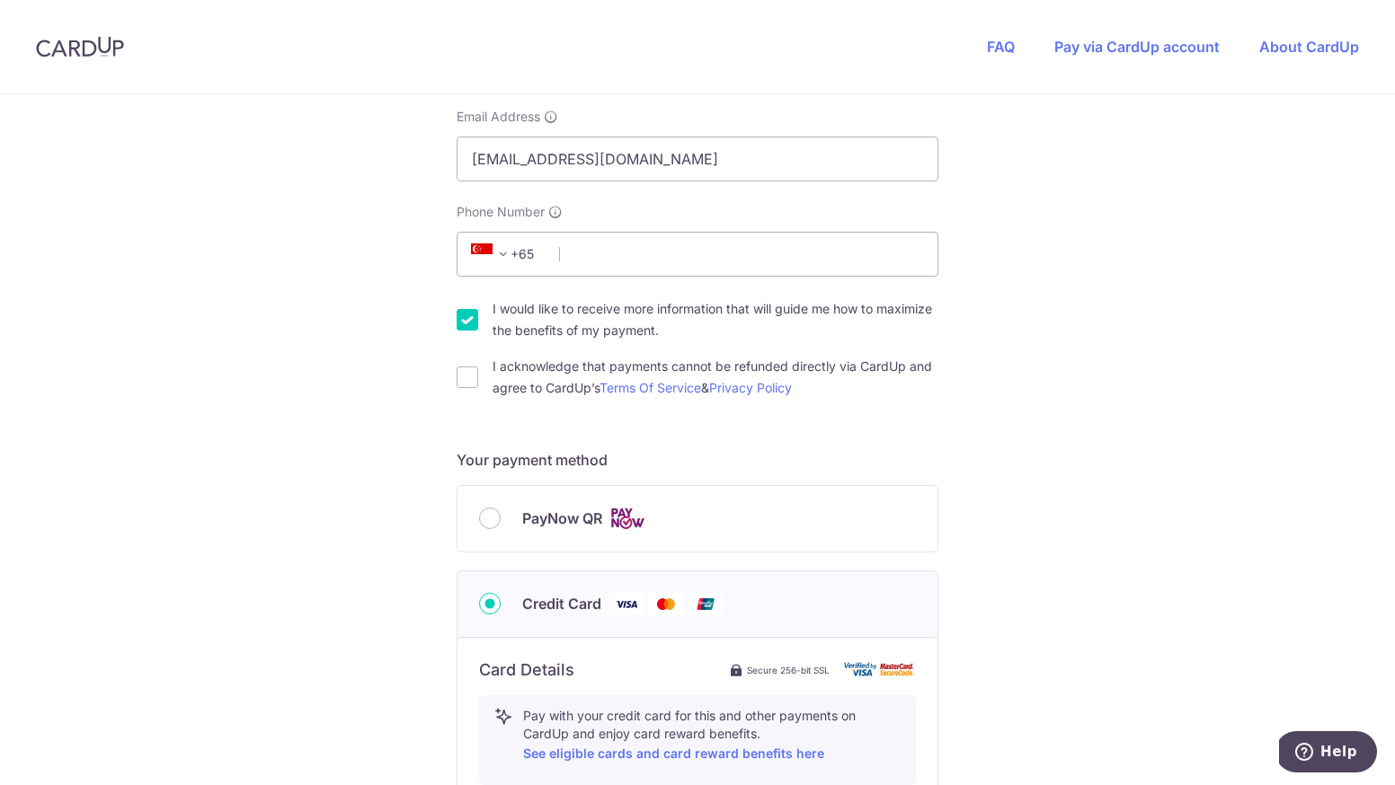
scroll to position [440, 0]
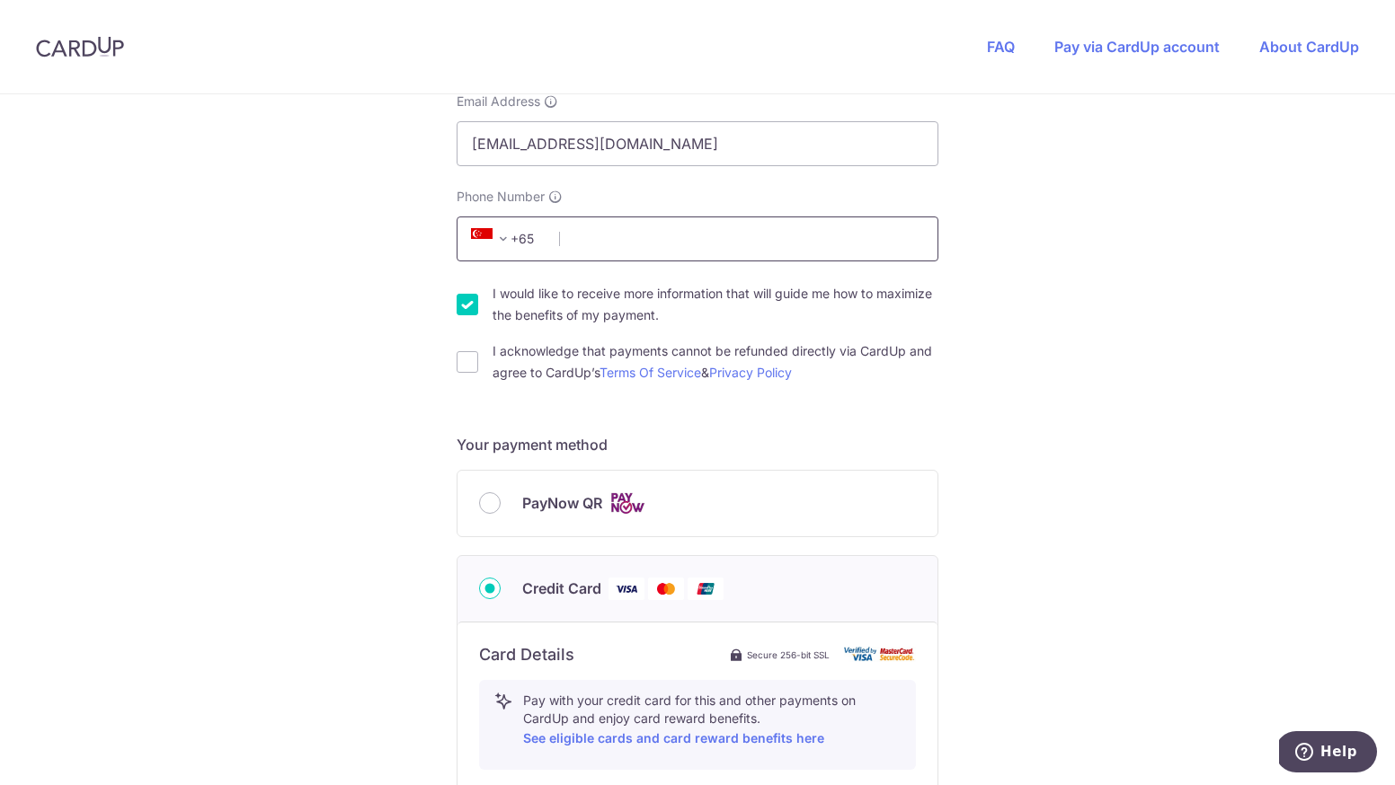
click at [670, 252] on input "Phone Number" at bounding box center [698, 239] width 482 height 45
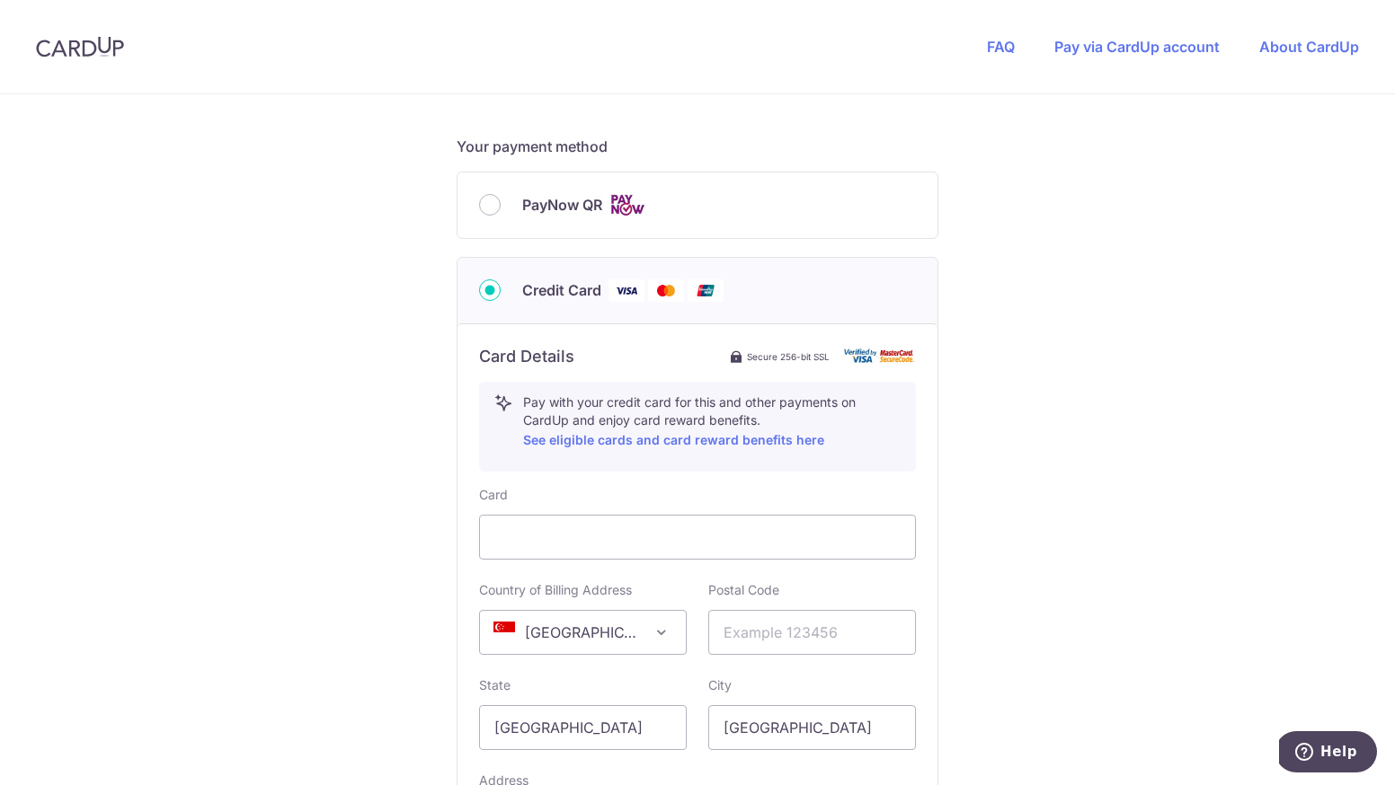
scroll to position [758, 0]
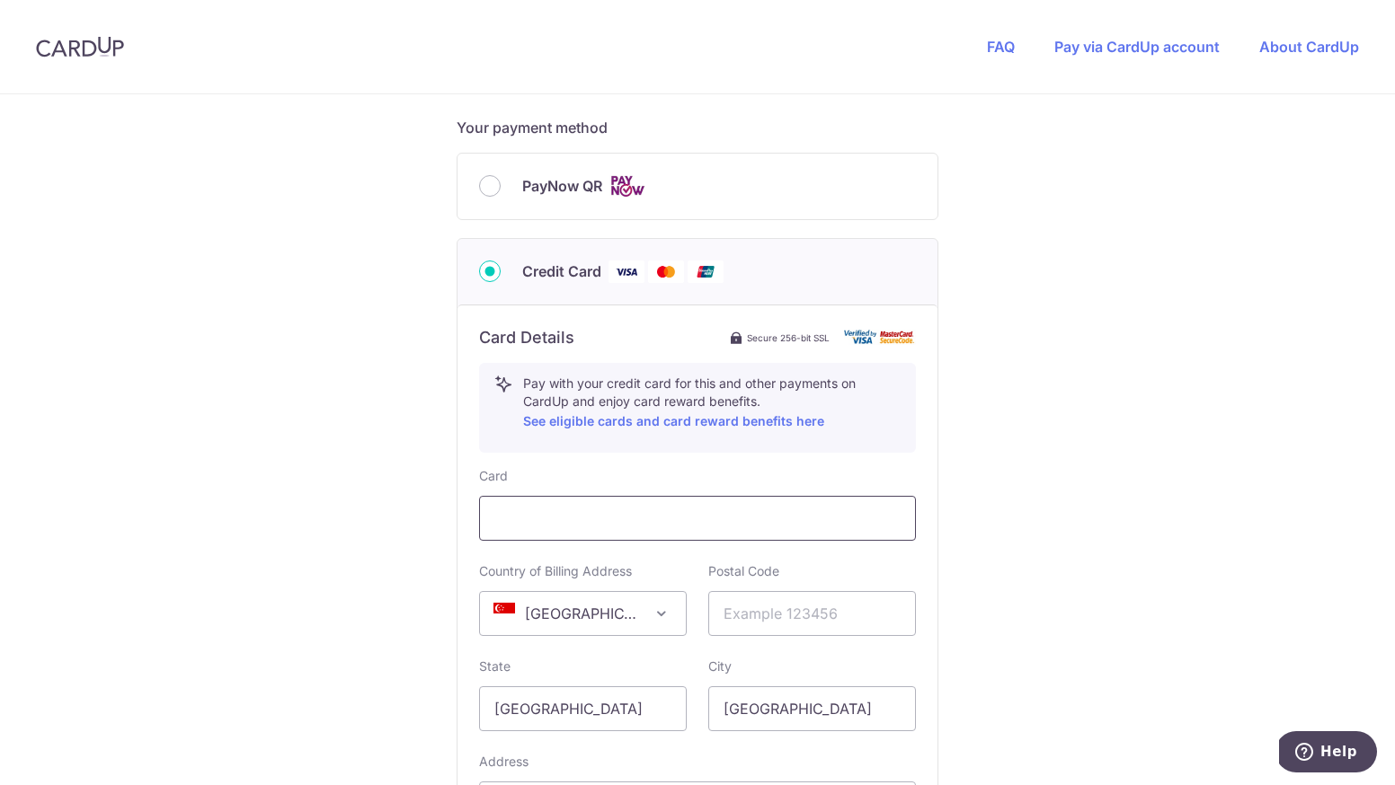
type input "83396266"
click at [622, 519] on iframe at bounding box center [697, 519] width 406 height 22
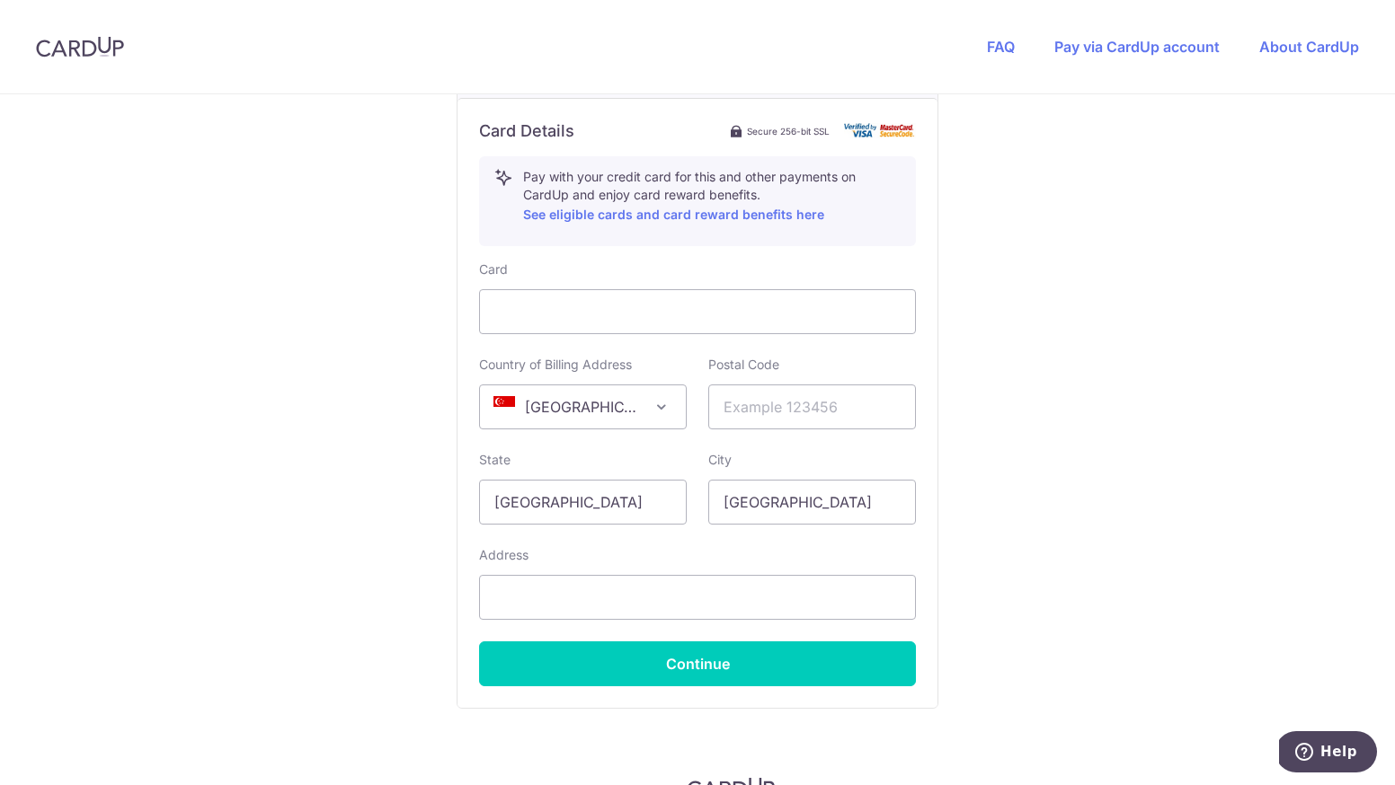
scroll to position [962, 0]
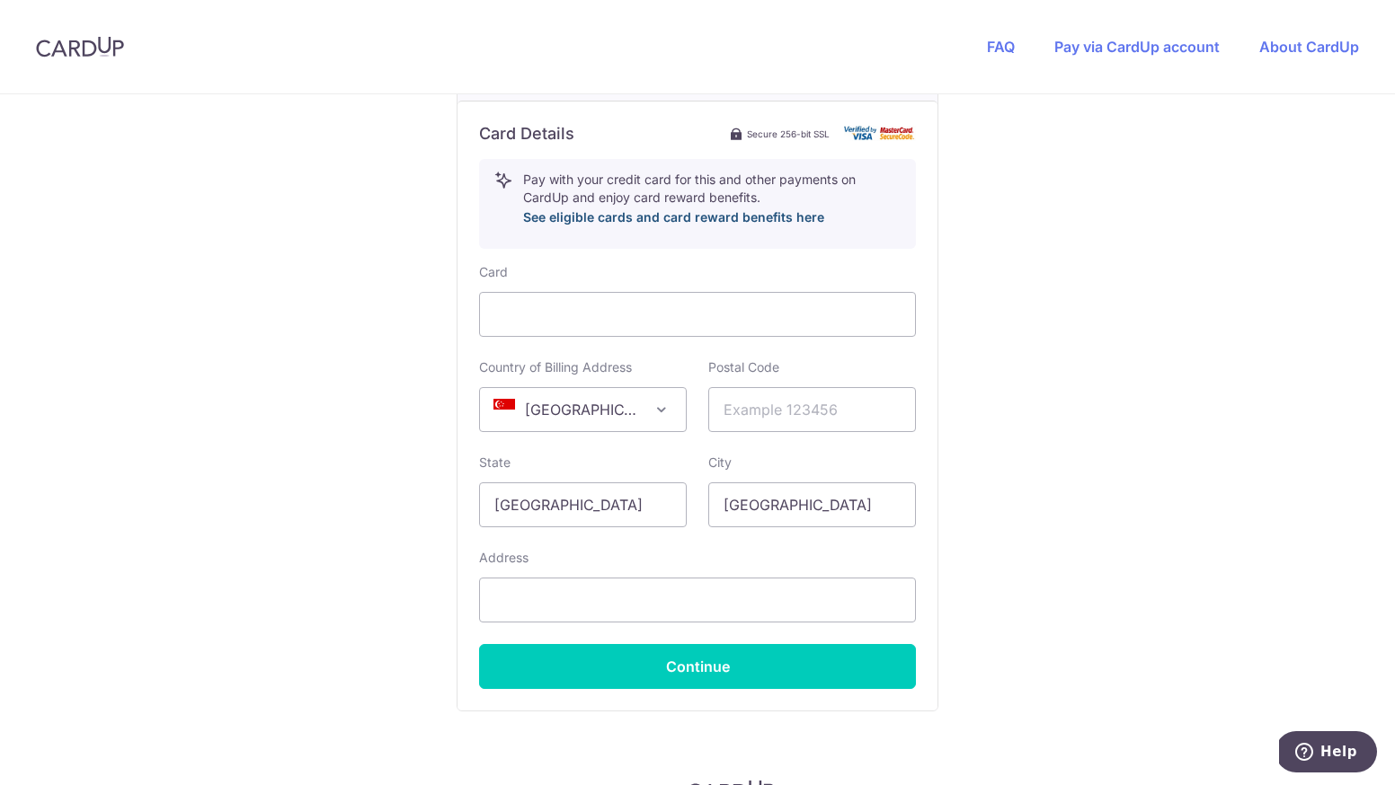
click at [662, 215] on link "See eligible cards and card reward benefits here" at bounding box center [673, 216] width 301 height 15
click at [786, 422] on input "text" at bounding box center [812, 409] width 208 height 45
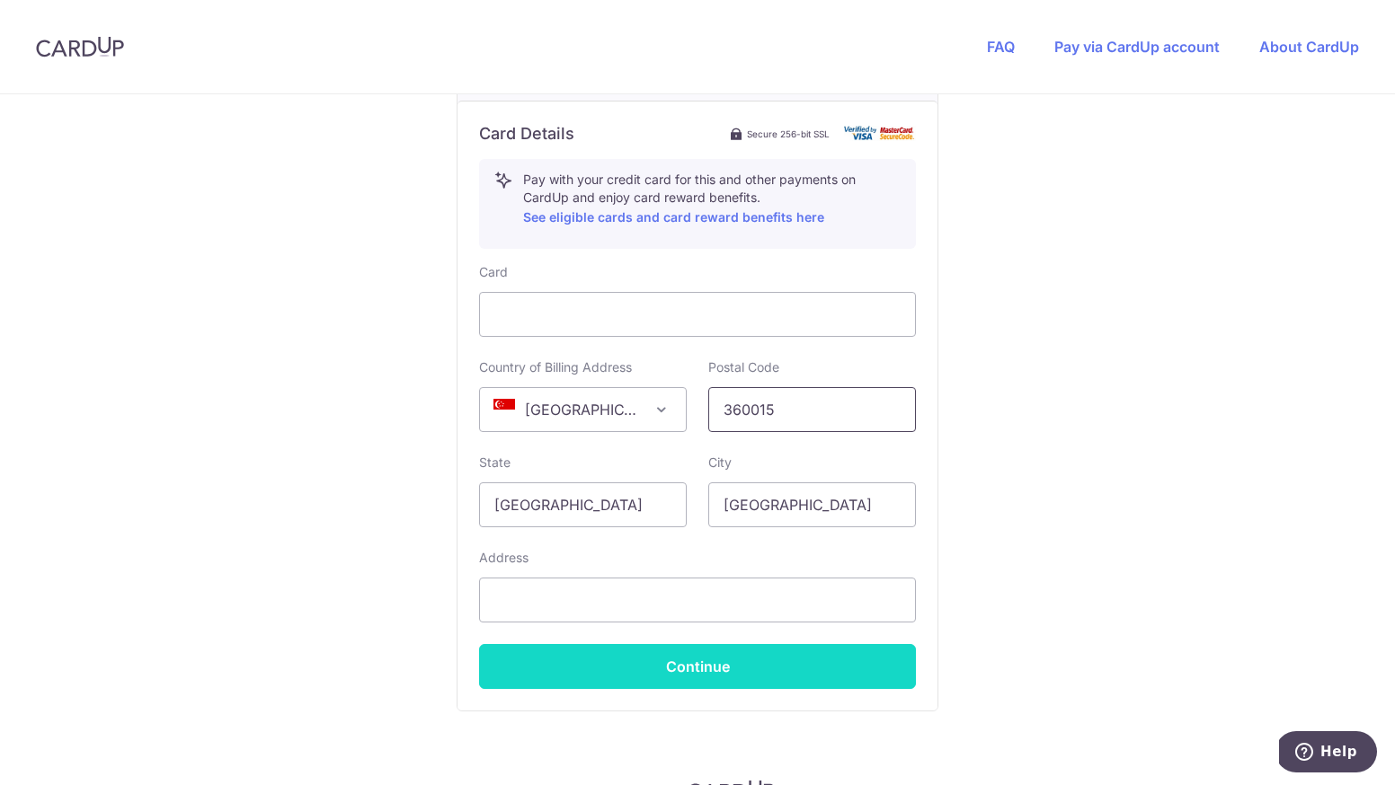
type input "360015"
click at [708, 663] on button "Continue" at bounding box center [697, 666] width 437 height 45
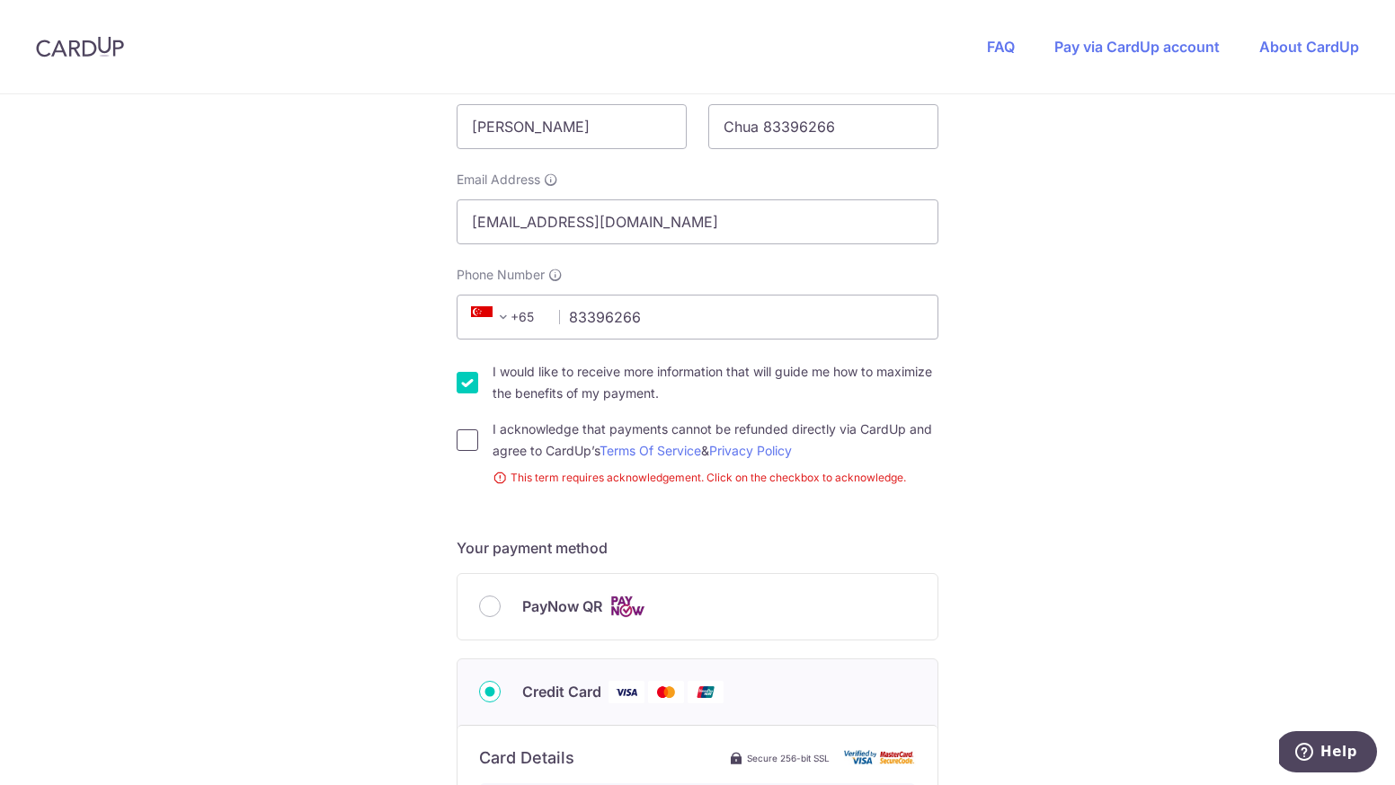
click at [462, 438] on input "I acknowledge that payments cannot be refunded directly via CardUp and agree to…" at bounding box center [468, 441] width 22 height 22
checkbox input "true"
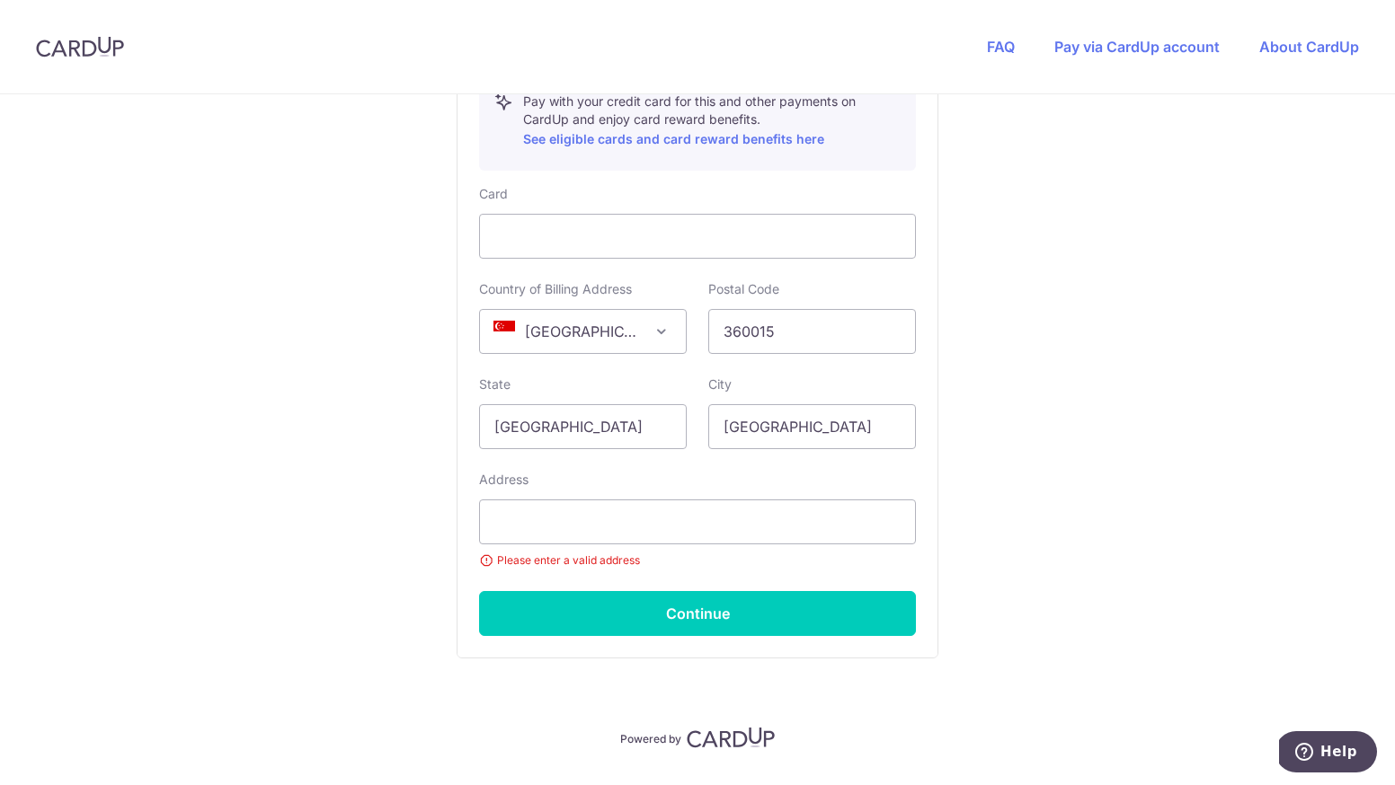
scroll to position [1056, 0]
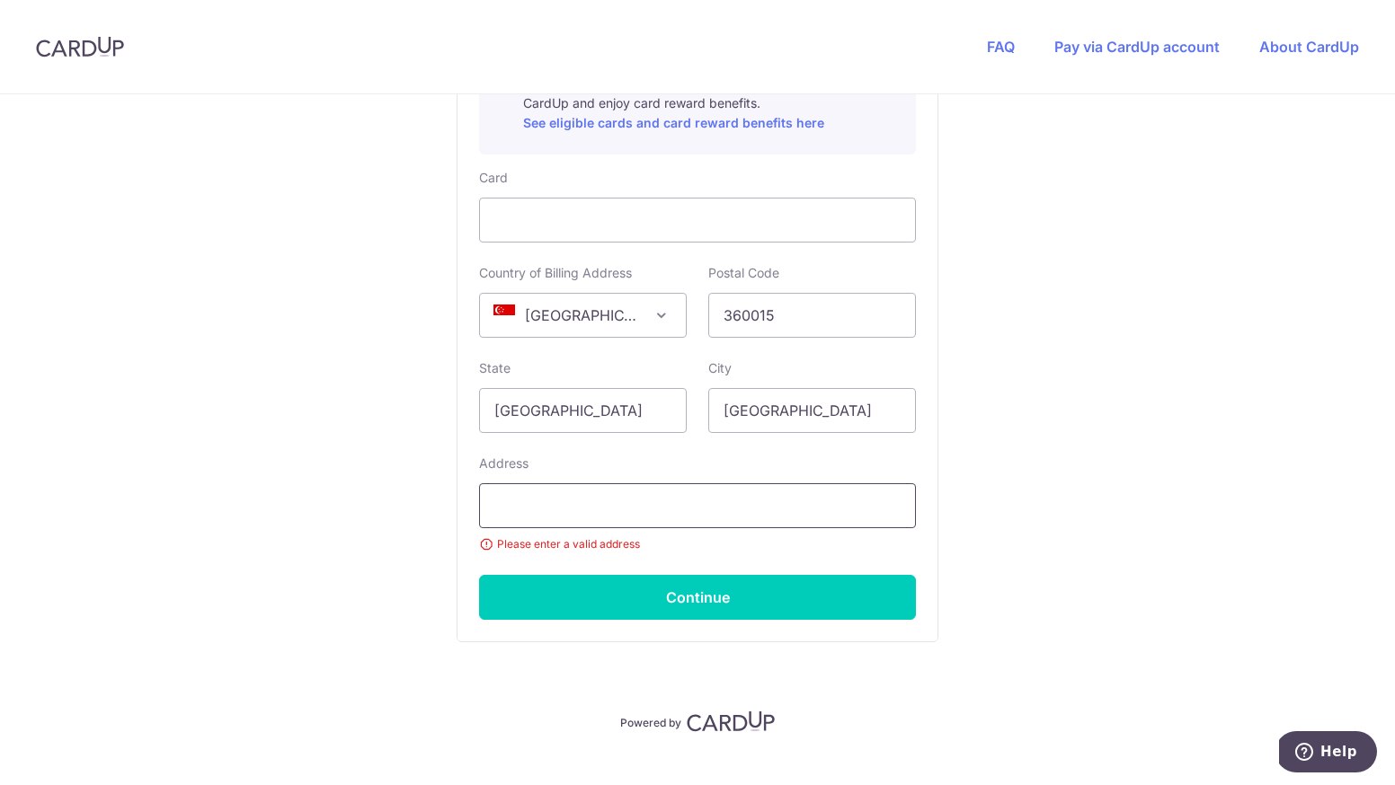
click at [667, 512] on input "text" at bounding box center [697, 505] width 437 height 45
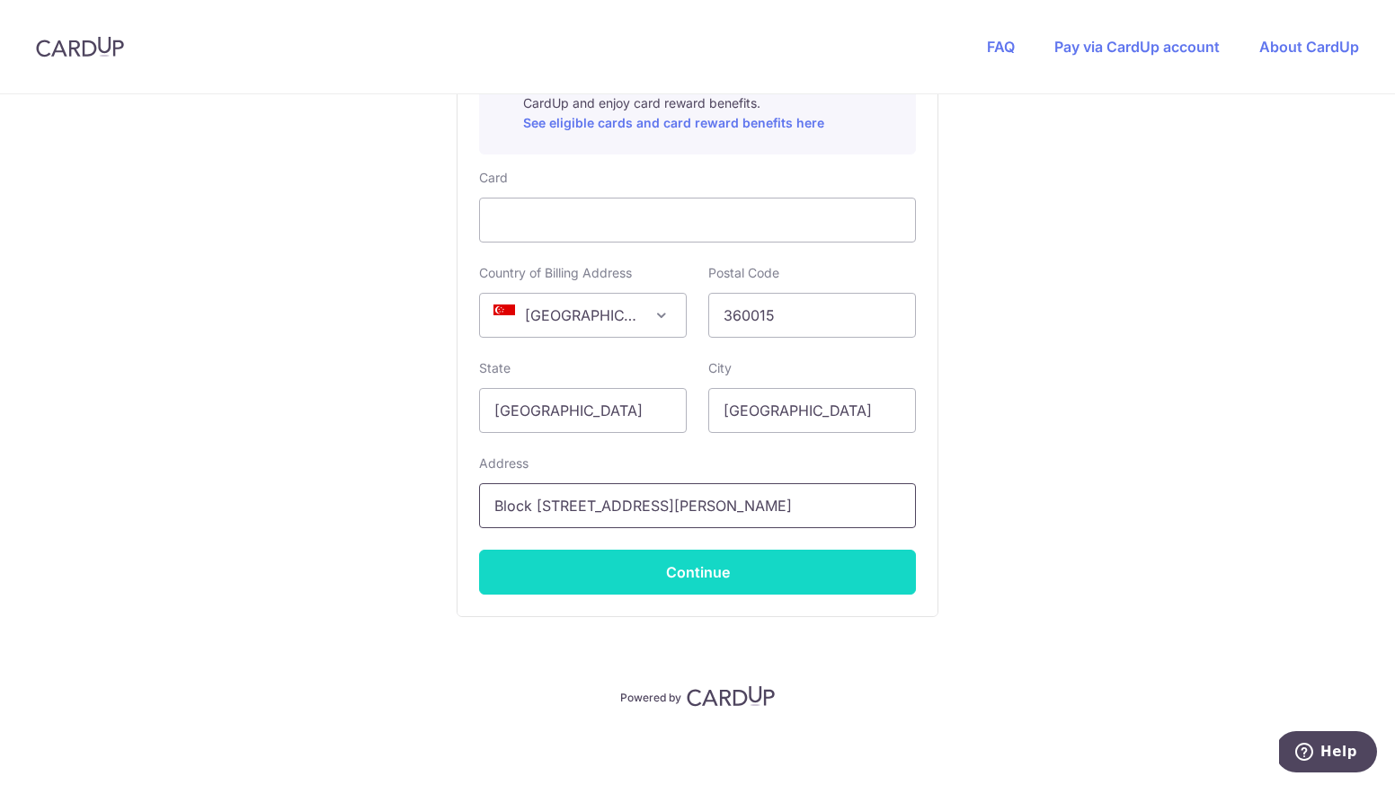
type input "Block [STREET_ADDRESS][PERSON_NAME]"
click at [743, 573] on button "Continue" at bounding box center [697, 572] width 437 height 45
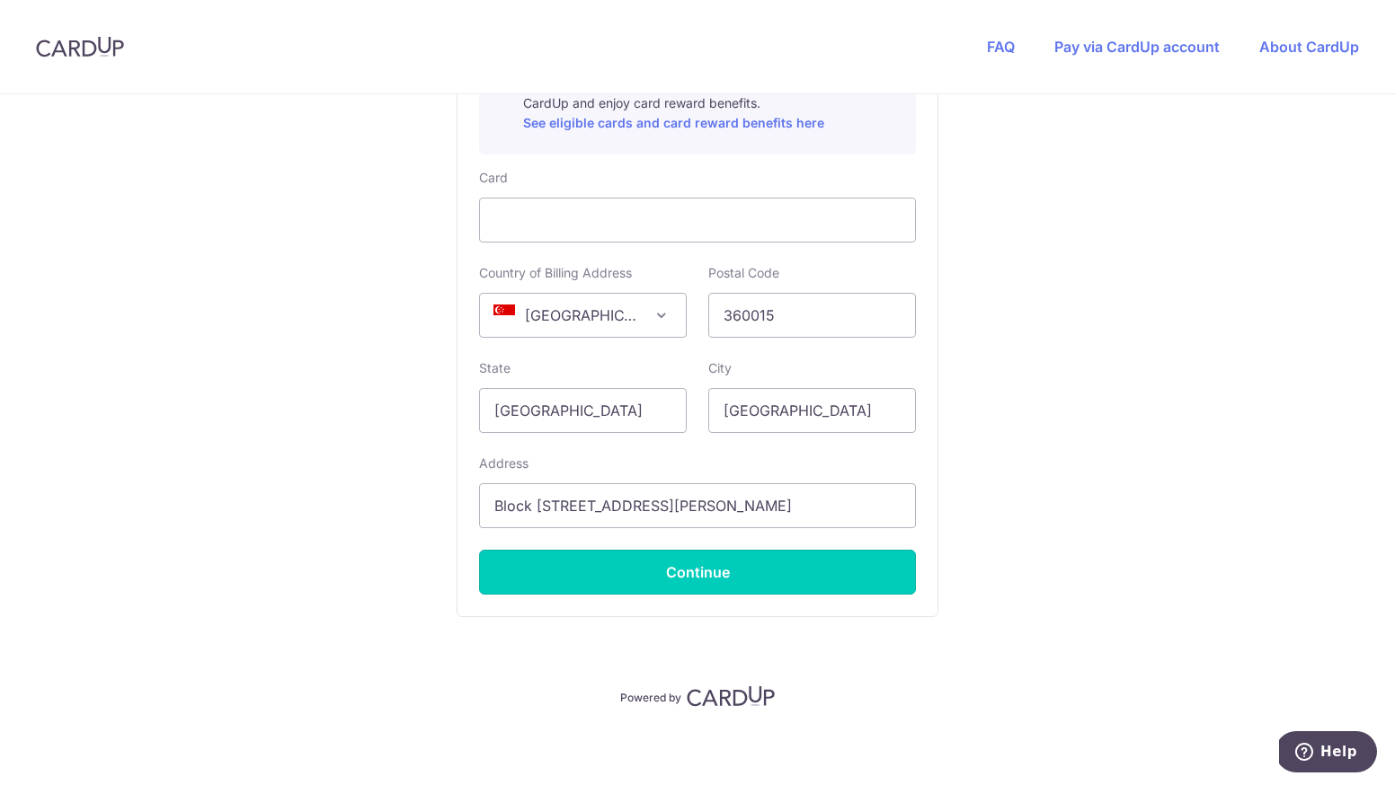
type input "**** 4266"
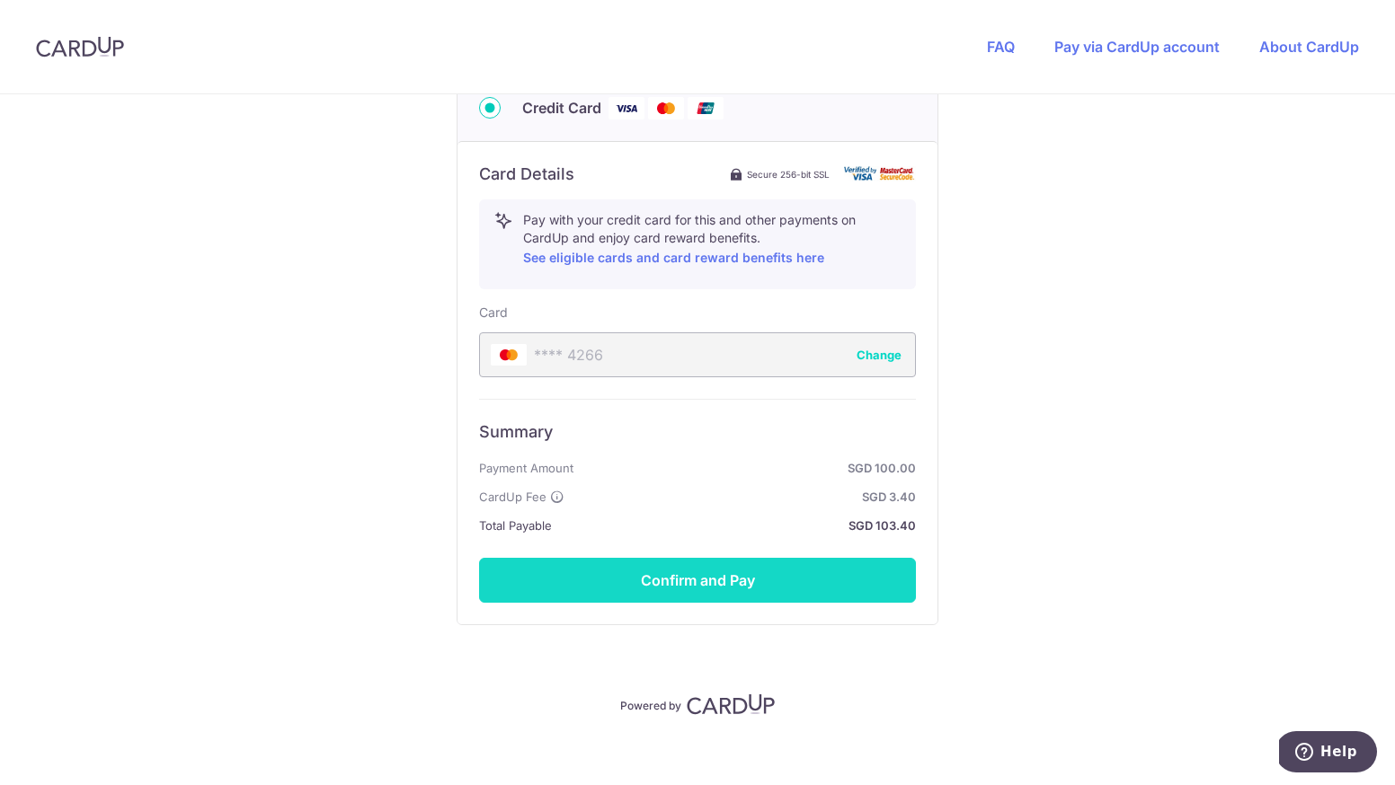
scroll to position [922, 0]
click at [820, 572] on button "Confirm and Pay" at bounding box center [697, 579] width 437 height 45
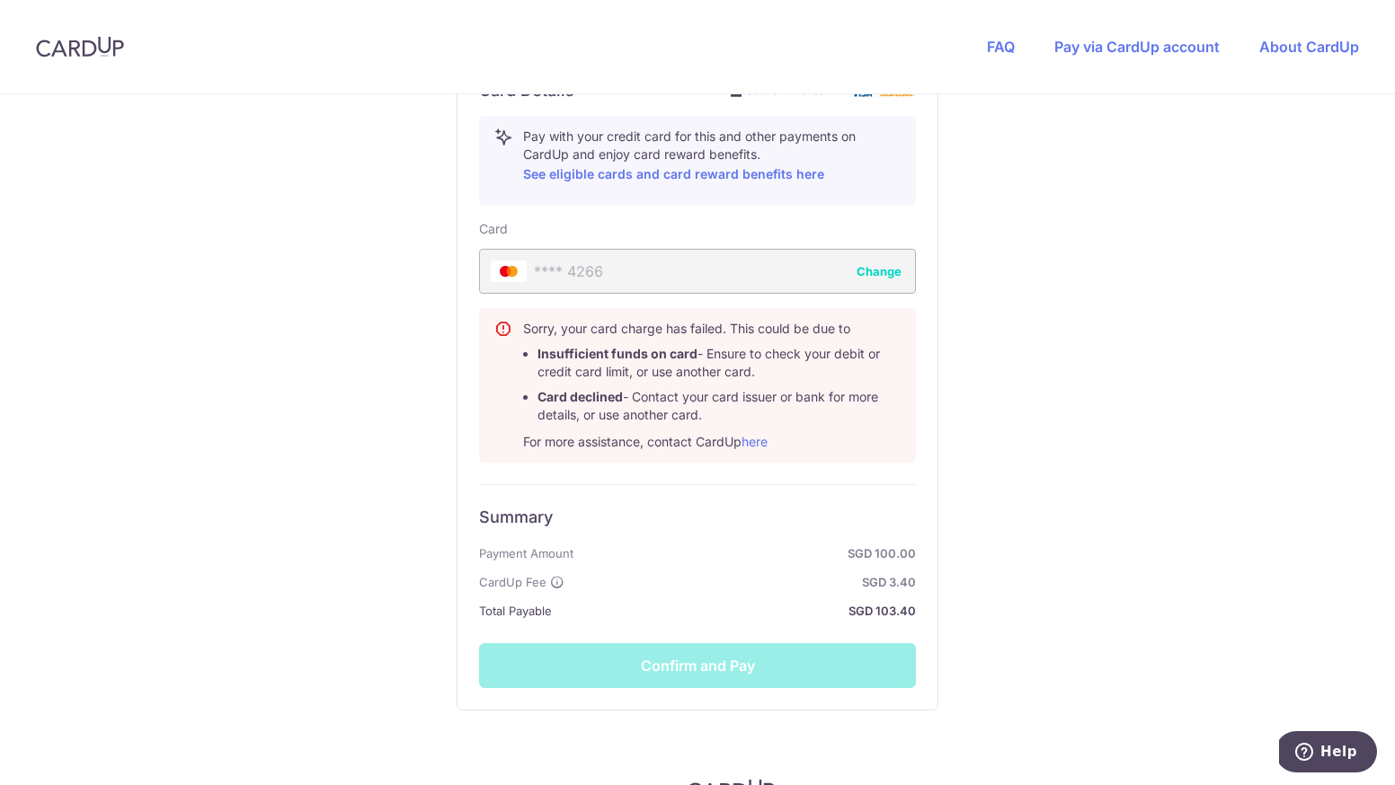
scroll to position [636, 0]
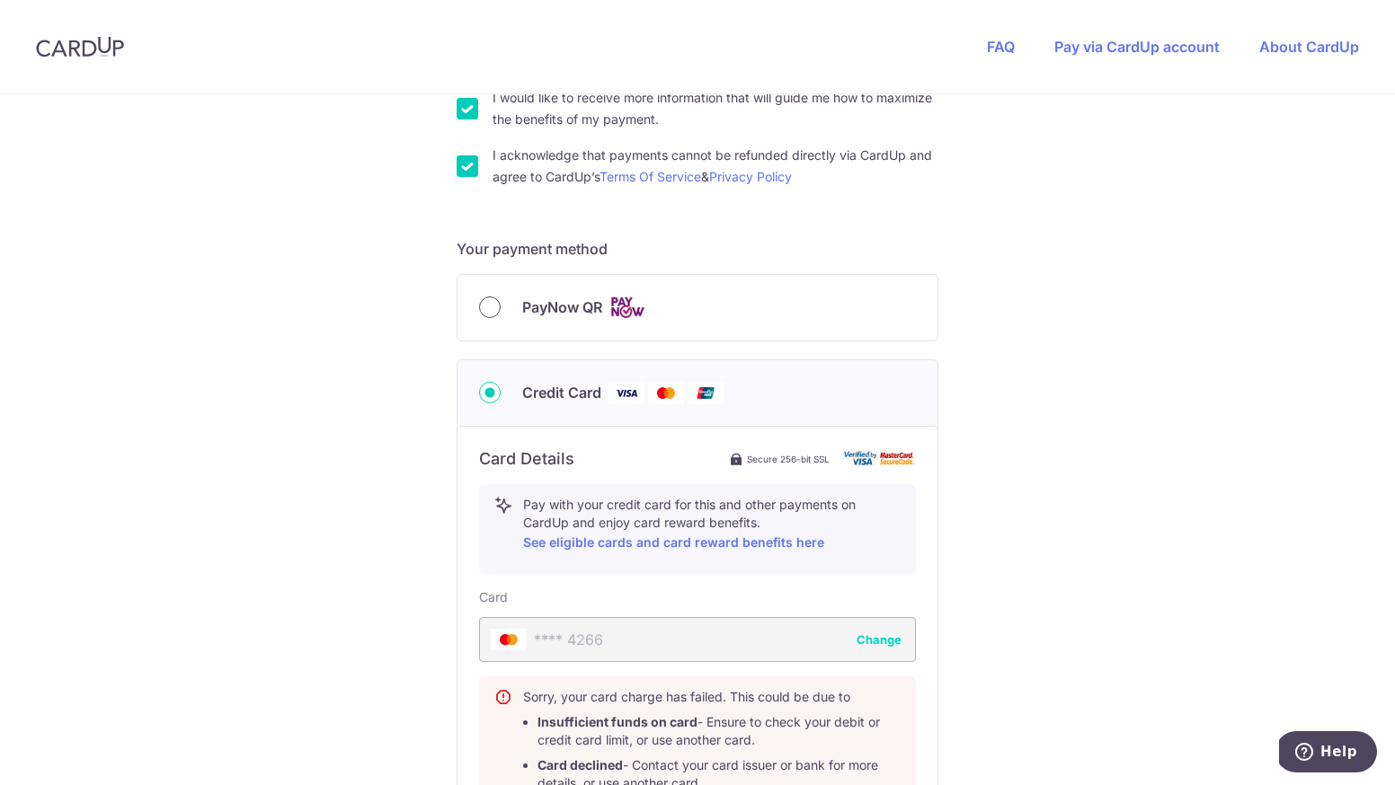
click at [491, 305] on input "PayNow QR" at bounding box center [490, 308] width 22 height 22
radio input "true"
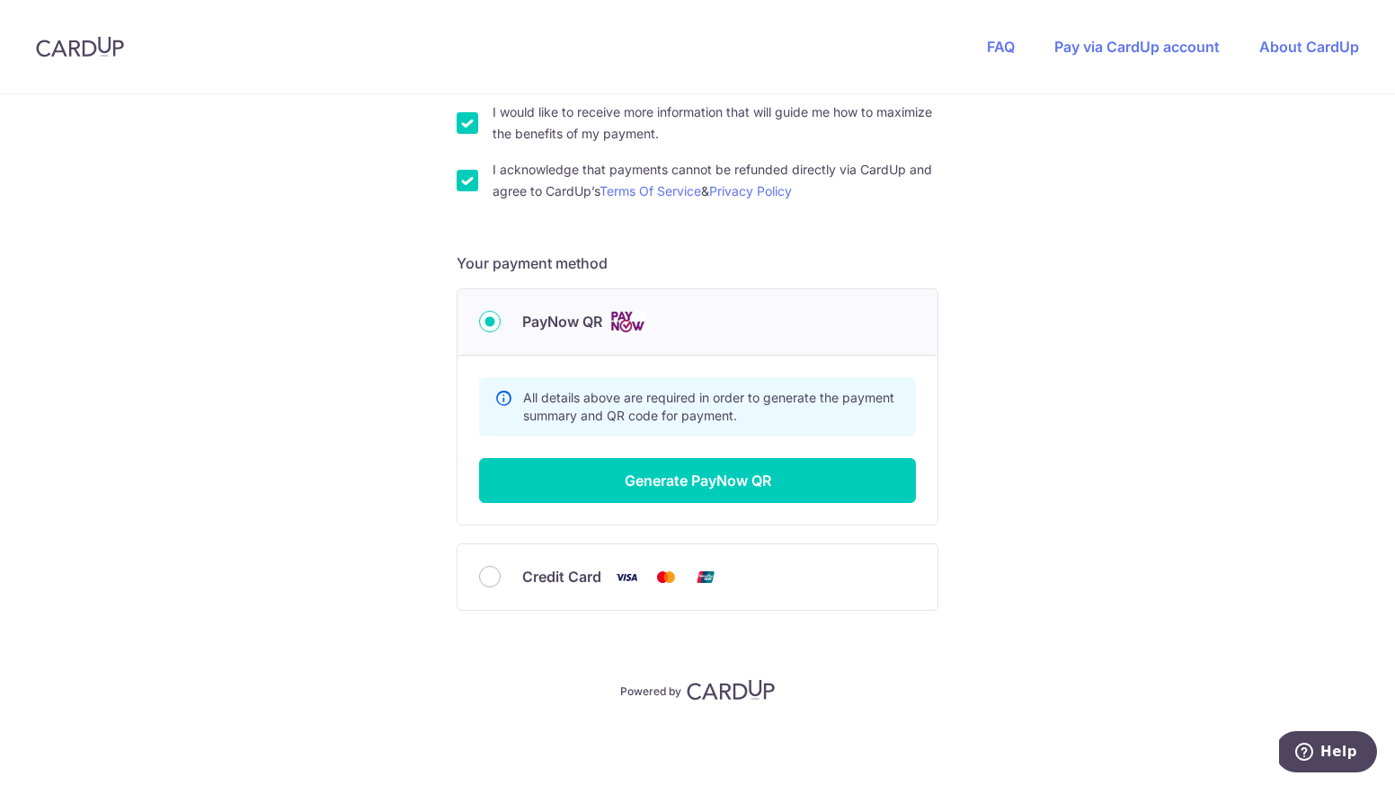
scroll to position [621, 0]
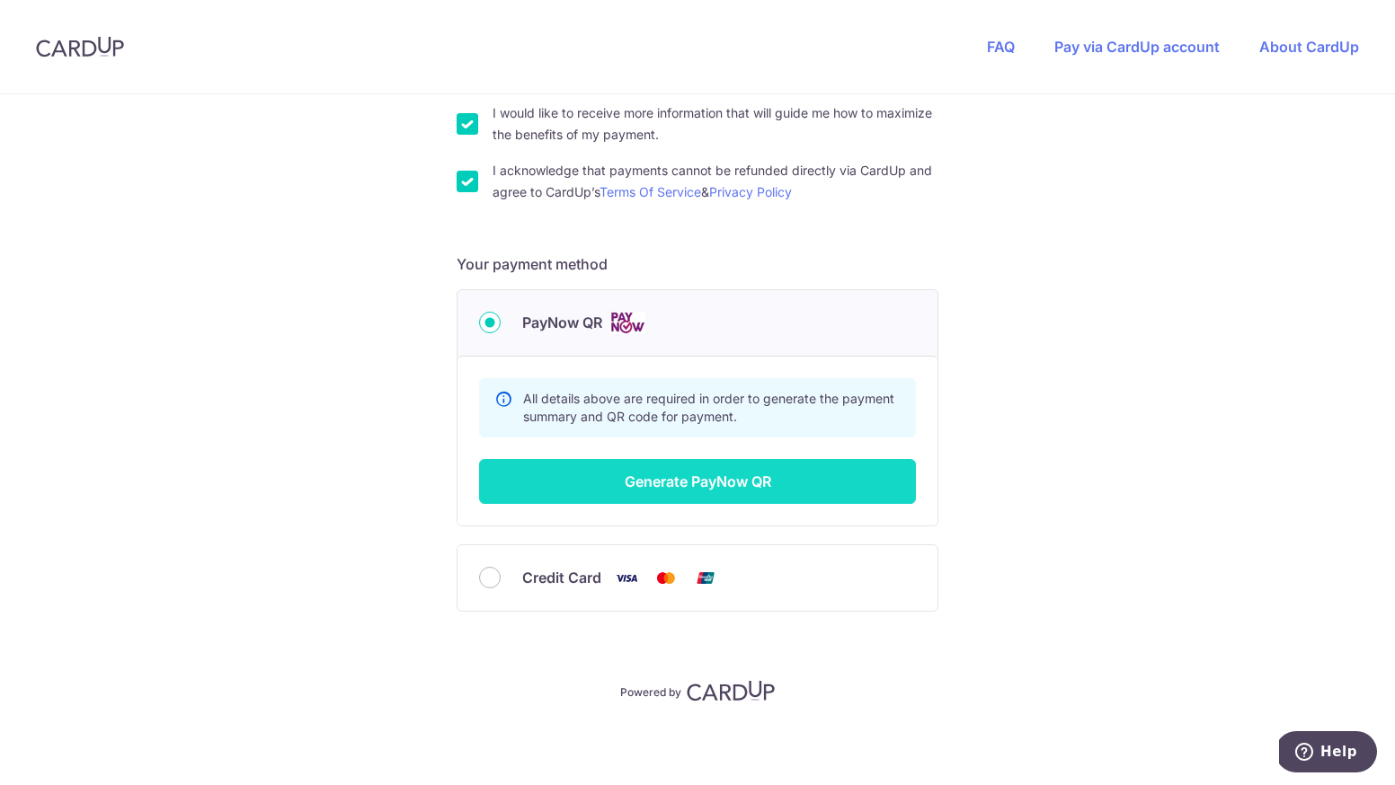
click at [718, 483] on button "Generate PayNow QR" at bounding box center [697, 481] width 437 height 45
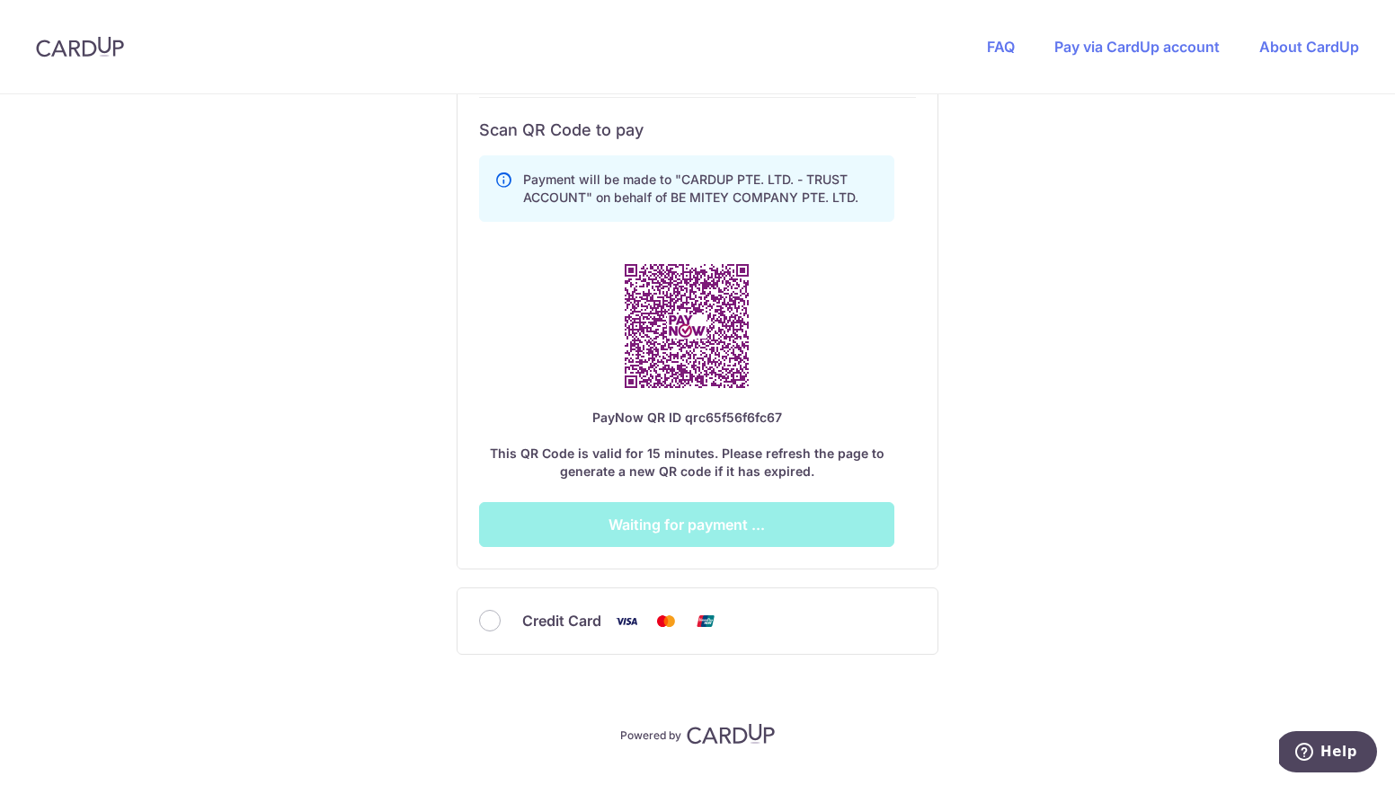
scroll to position [980, 0]
